Goal: Task Accomplishment & Management: Manage account settings

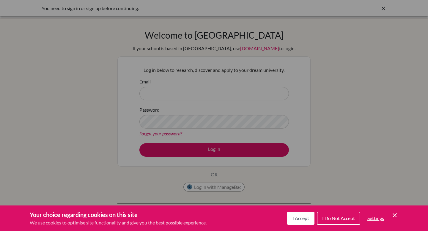
click at [306, 217] on span "I Accept" at bounding box center [301, 219] width 17 height 6
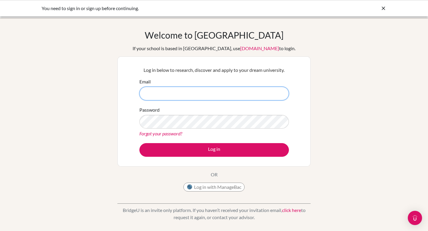
click at [220, 95] on input "Email" at bounding box center [215, 94] width 150 height 14
click at [187, 93] on input "Email" at bounding box center [215, 94] width 150 height 14
type input "[EMAIL_ADDRESS][DOMAIN_NAME][PERSON_NAME]"
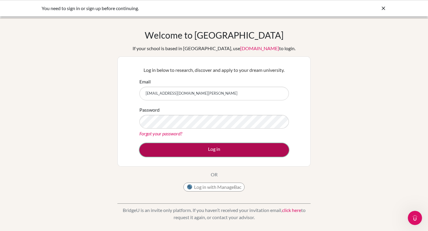
click at [184, 148] on button "Log in" at bounding box center [215, 150] width 150 height 14
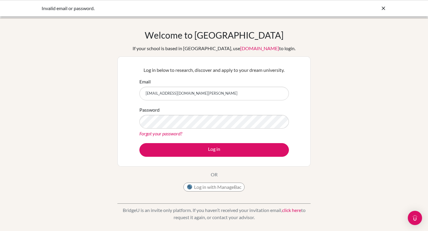
click at [384, 8] on icon at bounding box center [384, 8] width 6 height 6
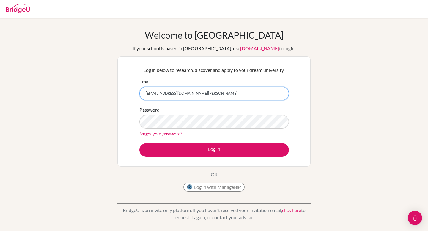
click at [162, 96] on input "[EMAIL_ADDRESS][DOMAIN_NAME][PERSON_NAME]" at bounding box center [215, 94] width 150 height 14
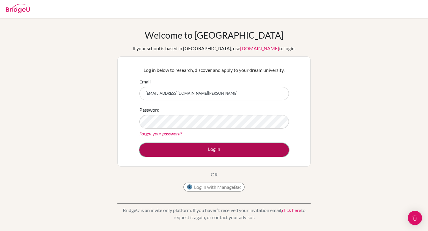
click at [166, 145] on button "Log in" at bounding box center [215, 150] width 150 height 14
